Goal: Information Seeking & Learning: Learn about a topic

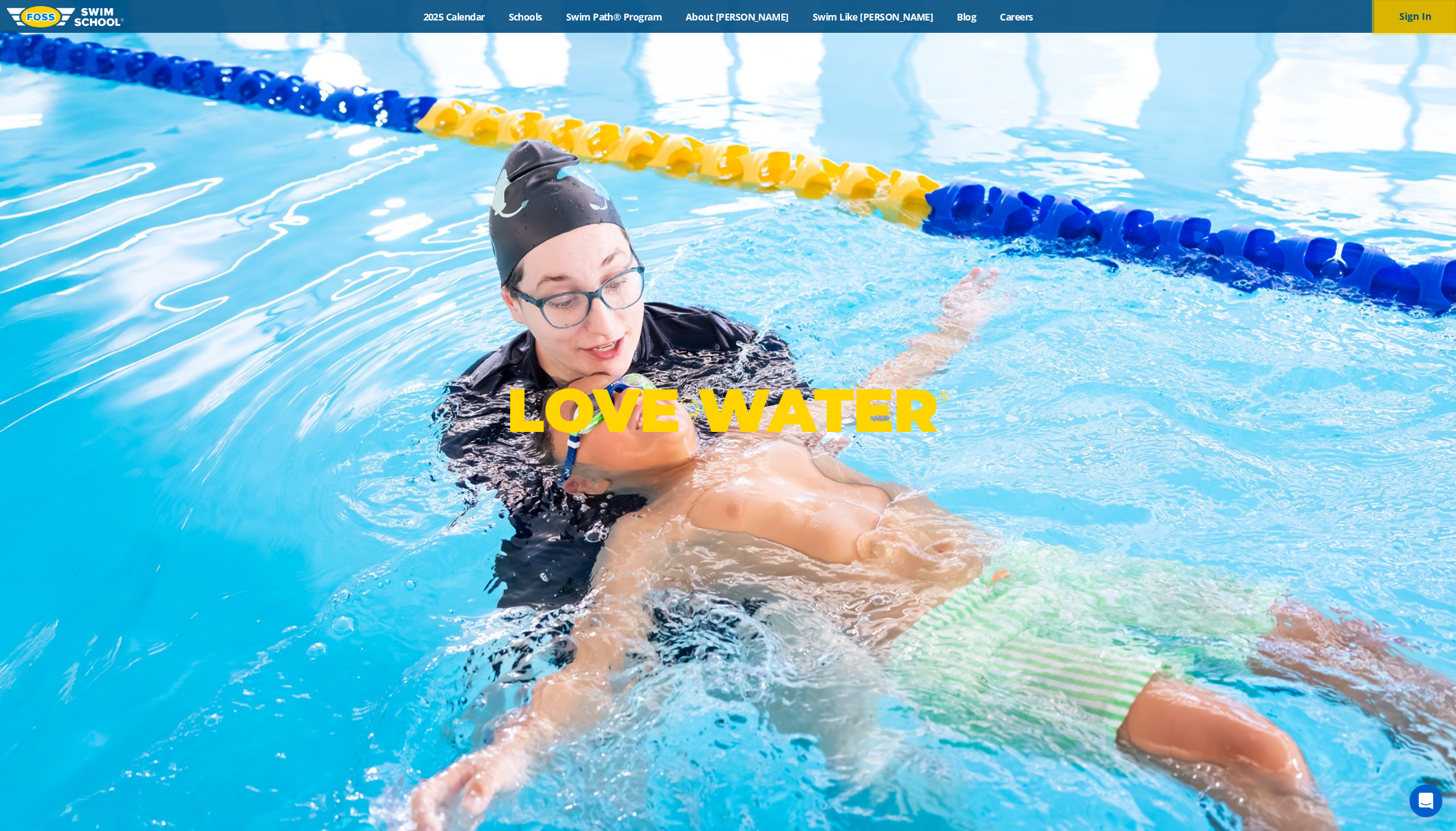
click at [1426, 26] on button "Sign In" at bounding box center [1415, 17] width 82 height 33
click at [632, 18] on link "Swim Path® Program" at bounding box center [613, 17] width 120 height 13
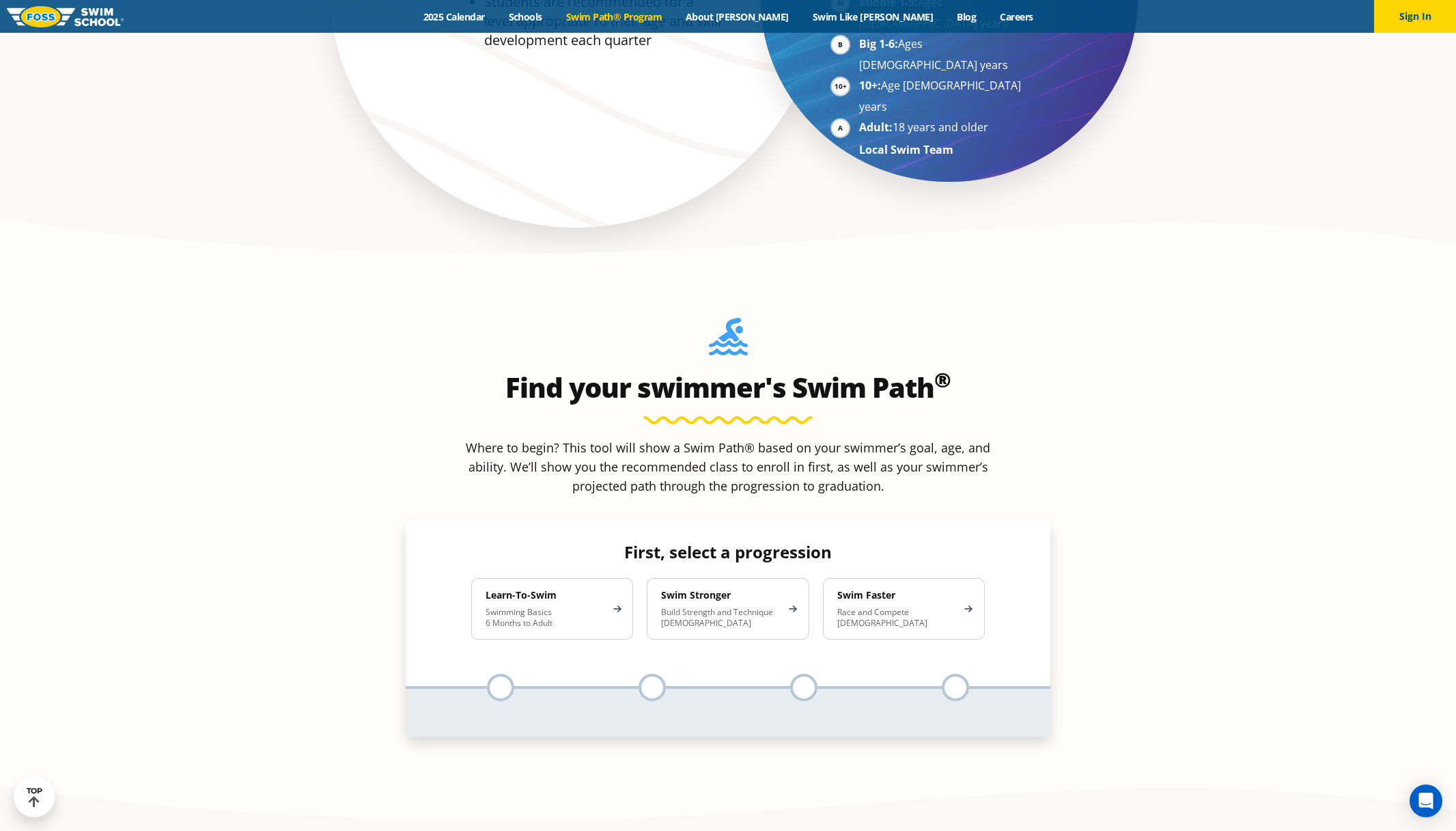
scroll to position [1189, 0]
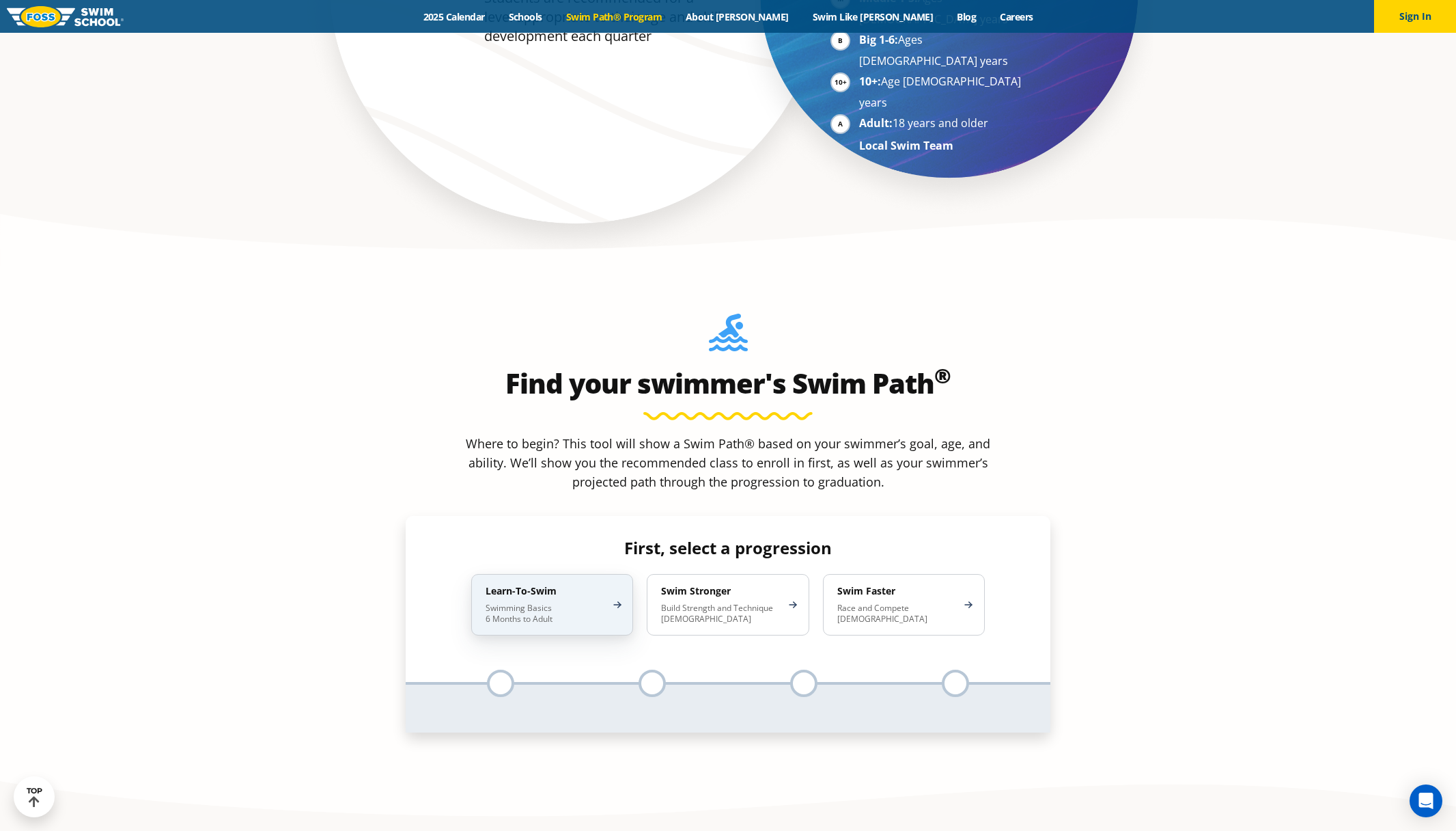
click at [569, 574] on div "Learn-To-Swim Swimming Basics 6 Months to Adult" at bounding box center [552, 605] width 162 height 62
